Goal: Navigation & Orientation: Find specific page/section

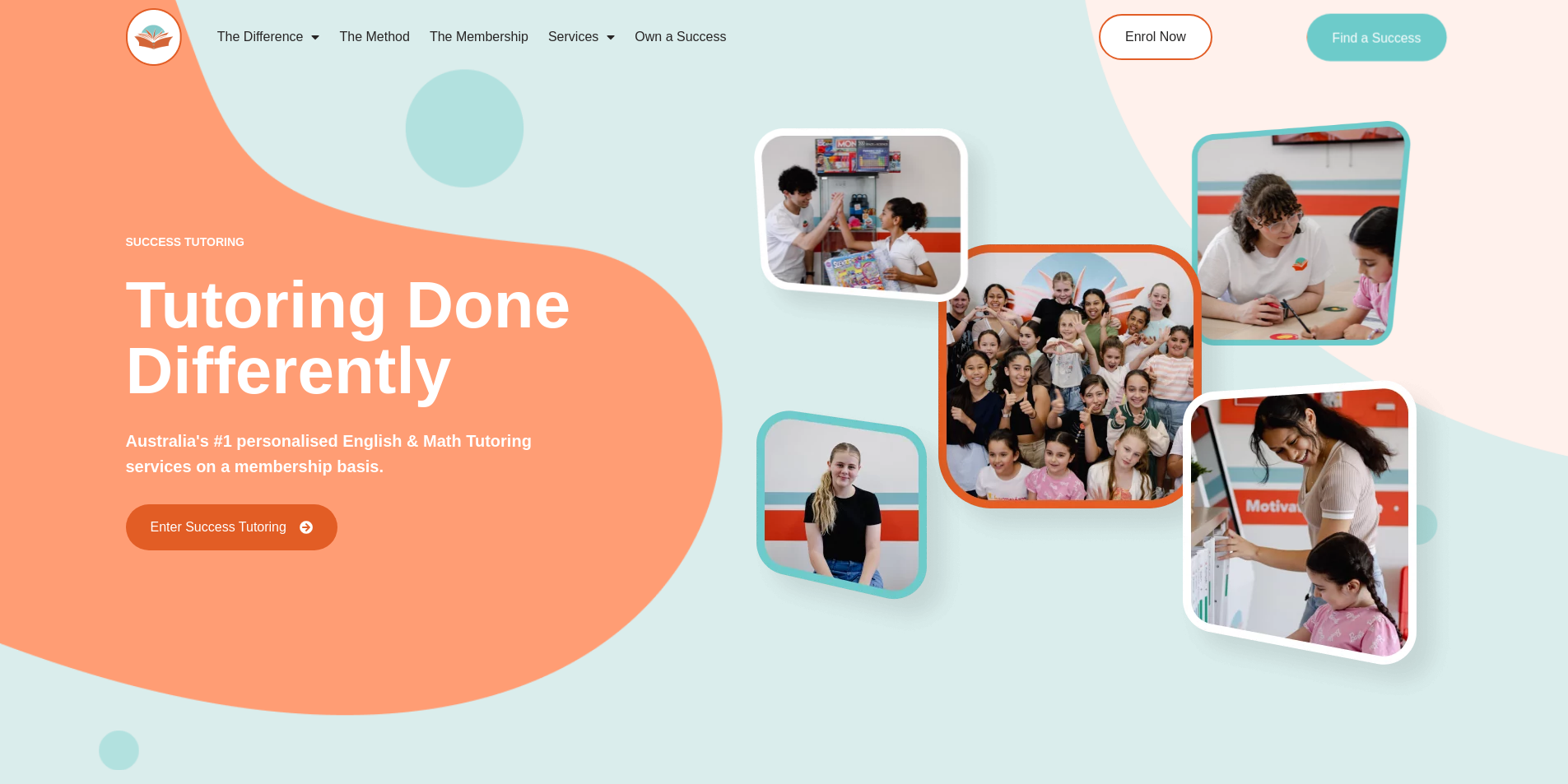
click at [1346, 42] on span "Find a Success" at bounding box center [1377, 36] width 89 height 13
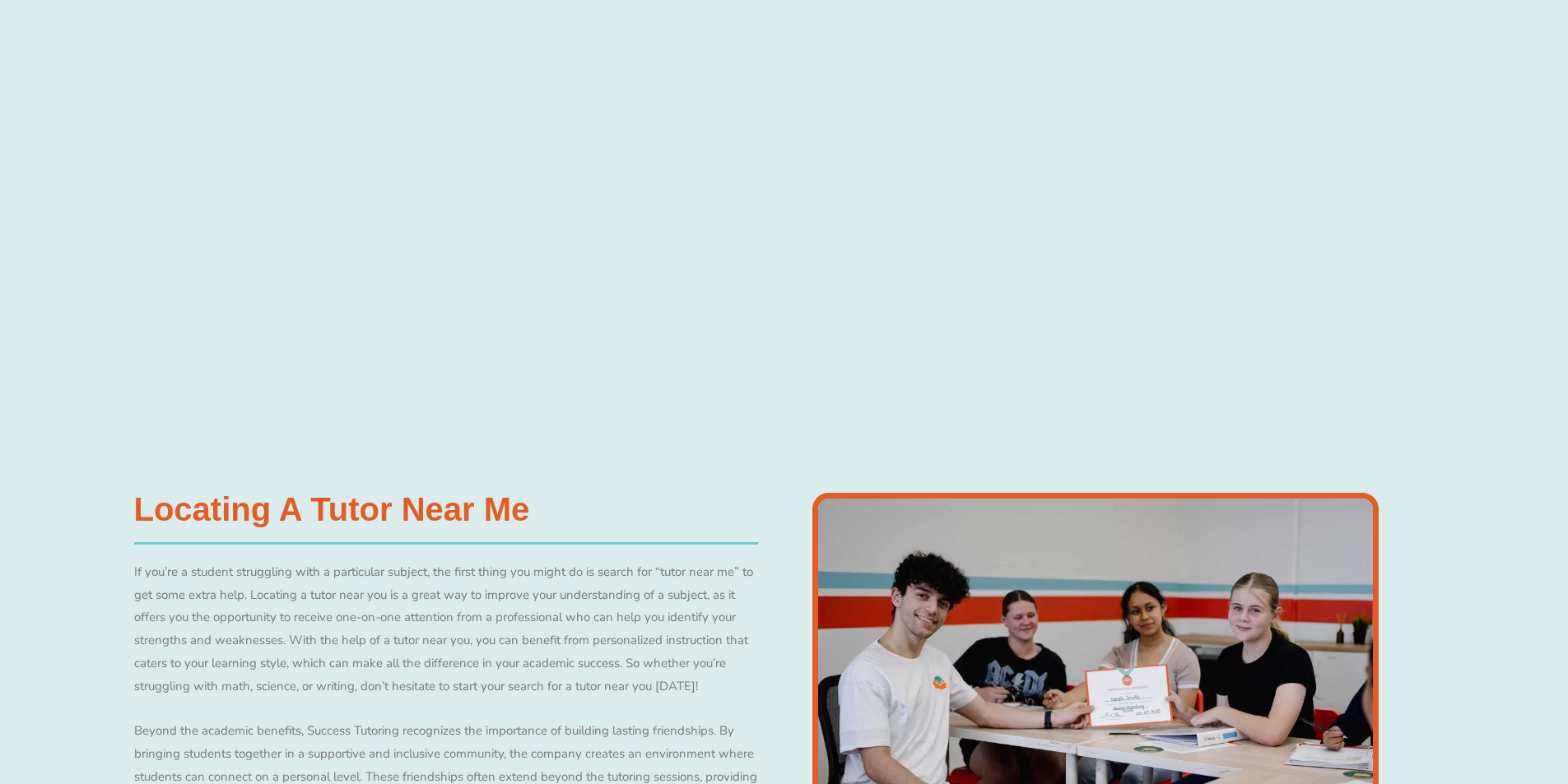
scroll to position [688, 0]
